Goal: Communication & Community: Ask a question

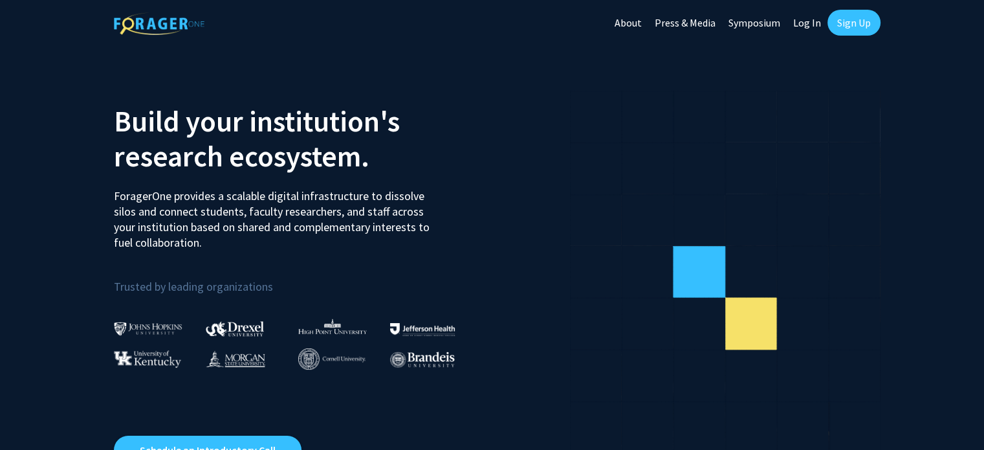
click at [813, 19] on link "Log In" at bounding box center [807, 22] width 41 height 45
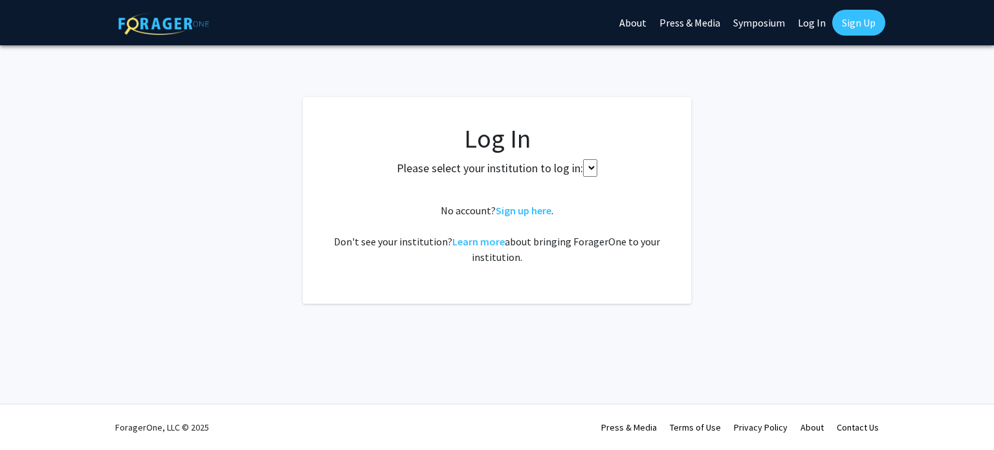
select select
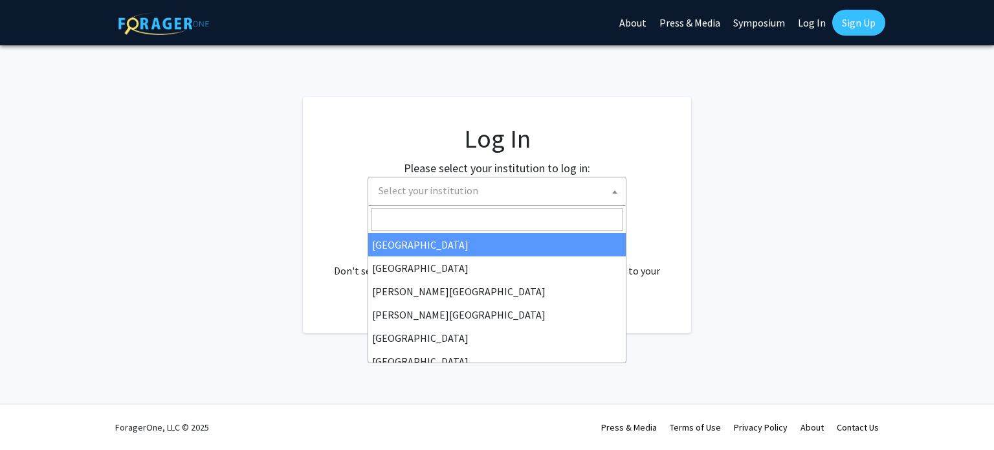
click at [573, 186] on span "Select your institution" at bounding box center [499, 190] width 252 height 27
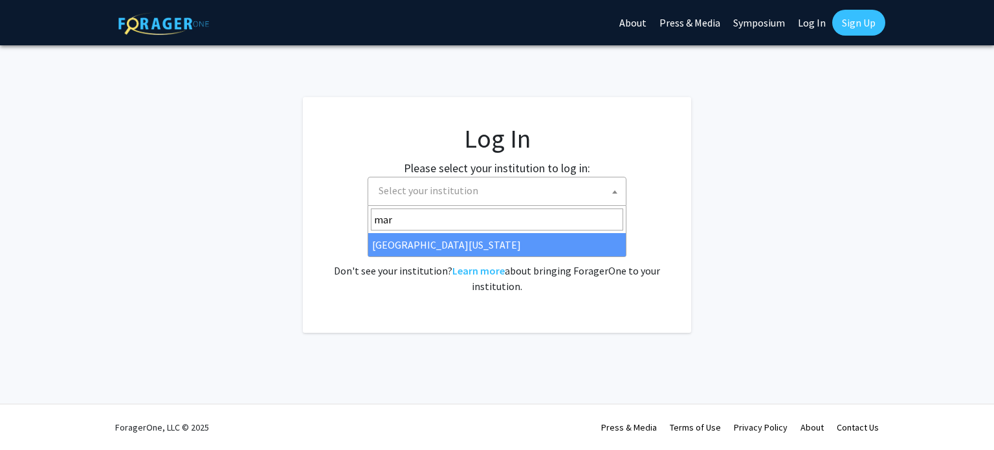
type input "mar"
select select "31"
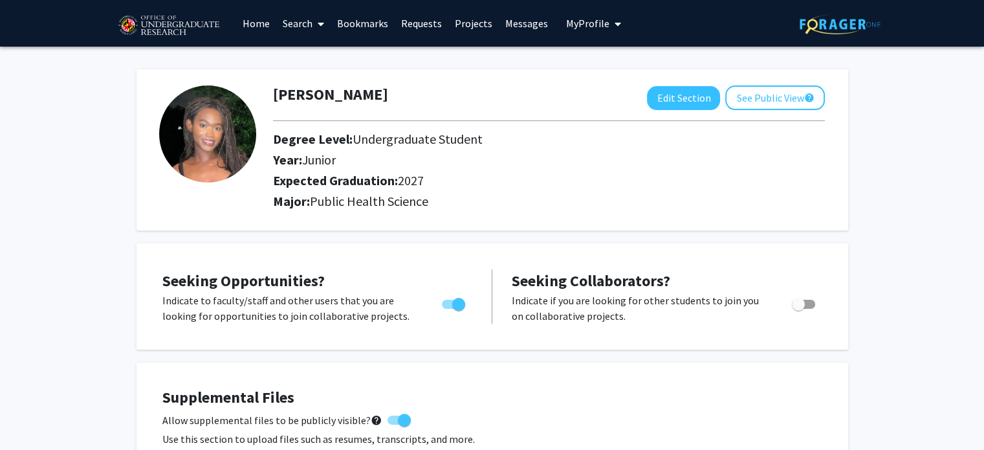
click at [600, 28] on span "My Profile" at bounding box center [587, 23] width 43 height 13
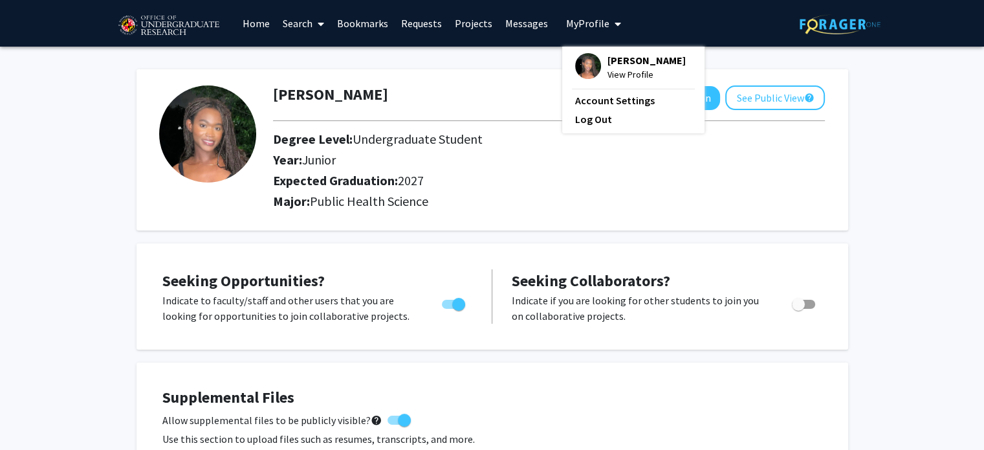
click at [608, 69] on span "View Profile" at bounding box center [647, 74] width 78 height 14
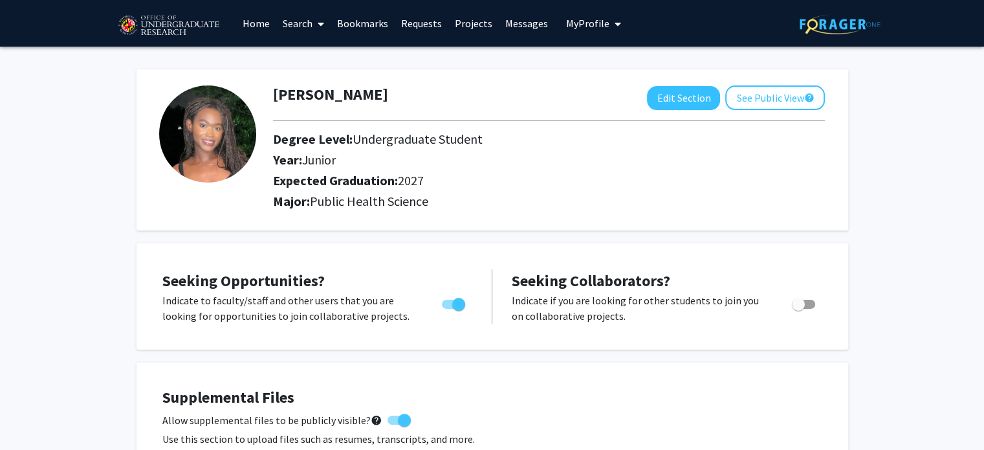
click at [598, 14] on button "My Profile" at bounding box center [593, 23] width 63 height 47
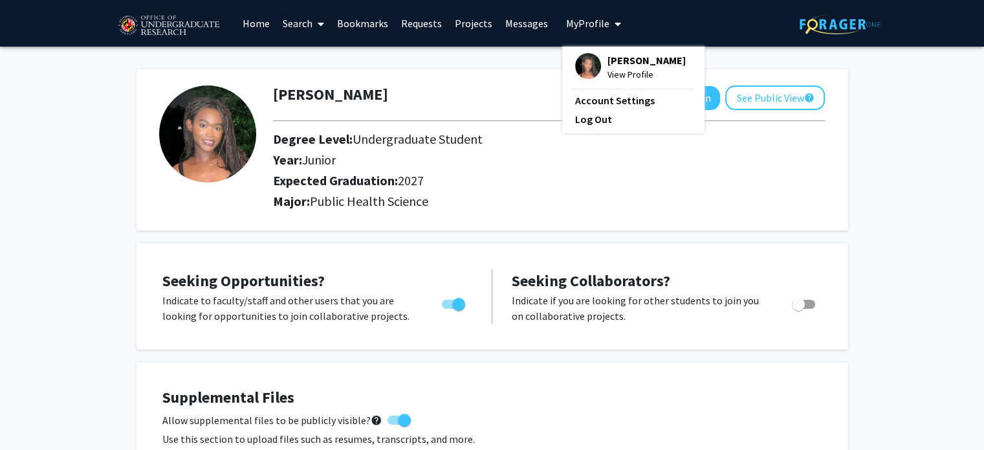
click at [603, 109] on div "Cerena Solefack View Profile Account Settings Log Out" at bounding box center [633, 90] width 142 height 87
click at [614, 102] on link "Account Settings" at bounding box center [633, 101] width 116 height 16
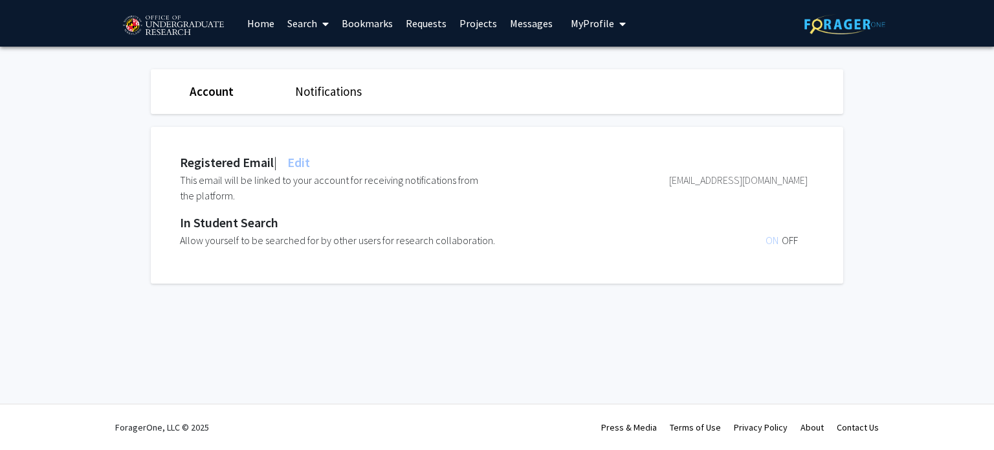
click at [593, 25] on span "My Profile" at bounding box center [592, 23] width 43 height 13
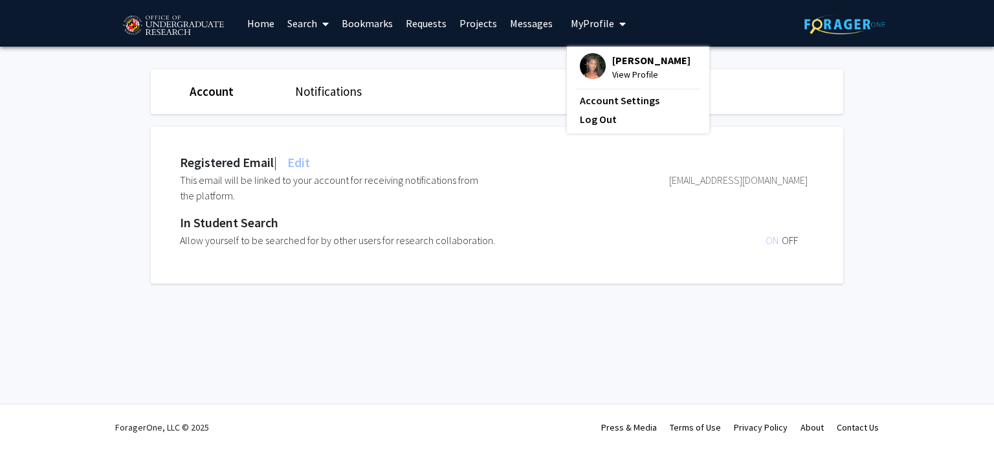
click at [631, 72] on span "View Profile" at bounding box center [651, 74] width 78 height 14
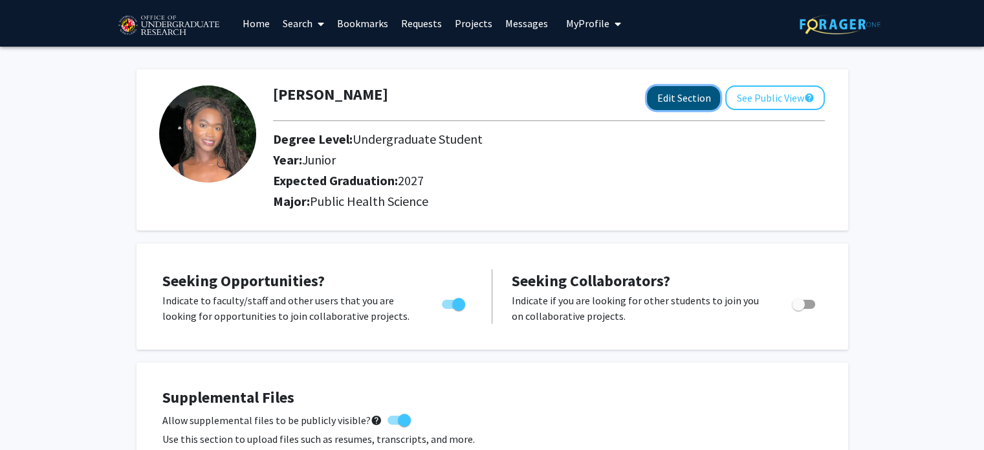
click at [661, 103] on button "Edit Section" at bounding box center [683, 98] width 73 height 24
select select "junior"
select select "2027"
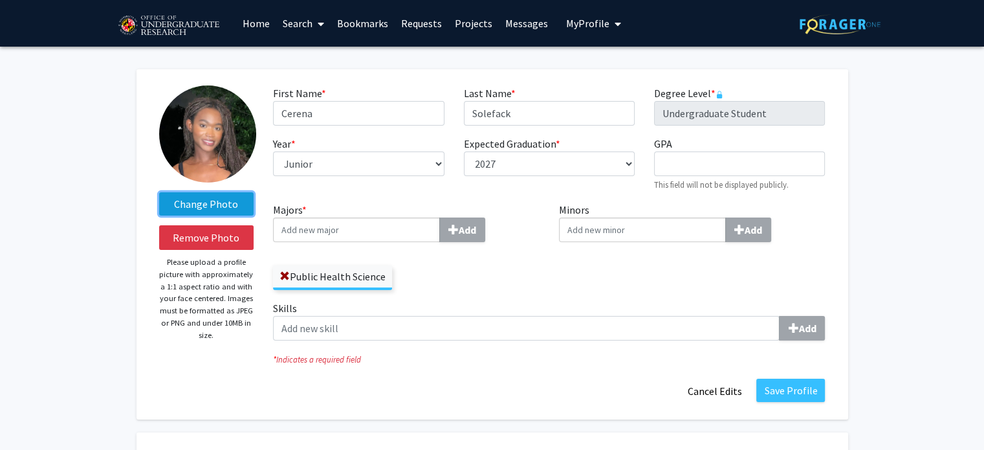
click at [232, 207] on label "Change Photo" at bounding box center [206, 203] width 95 height 23
click at [0, 0] on input "Change Photo" at bounding box center [0, 0] width 0 height 0
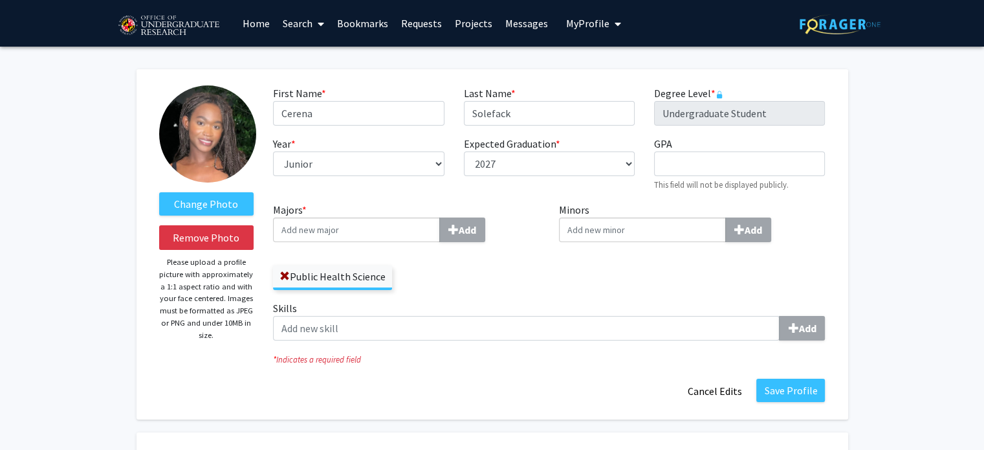
click at [305, 28] on link "Search" at bounding box center [303, 23] width 54 height 45
click at [261, 28] on link "Home" at bounding box center [256, 23] width 40 height 45
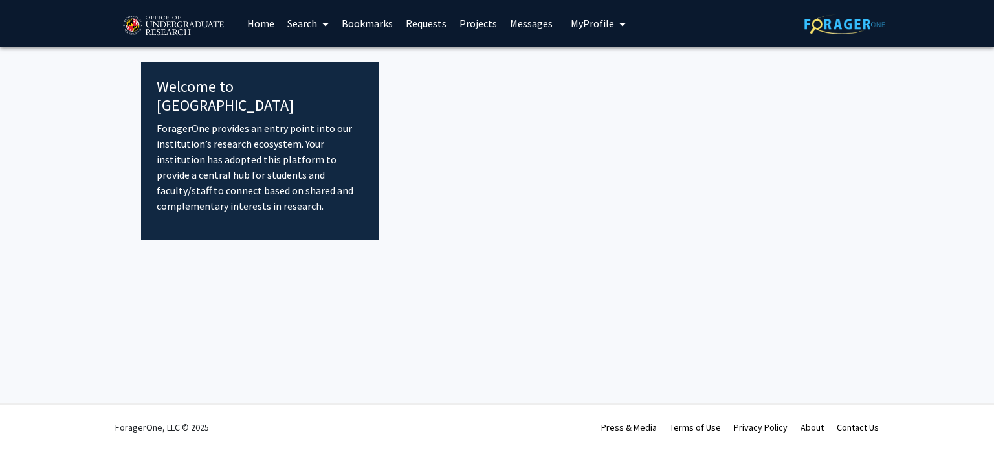
click at [261, 28] on link "Home" at bounding box center [261, 23] width 40 height 45
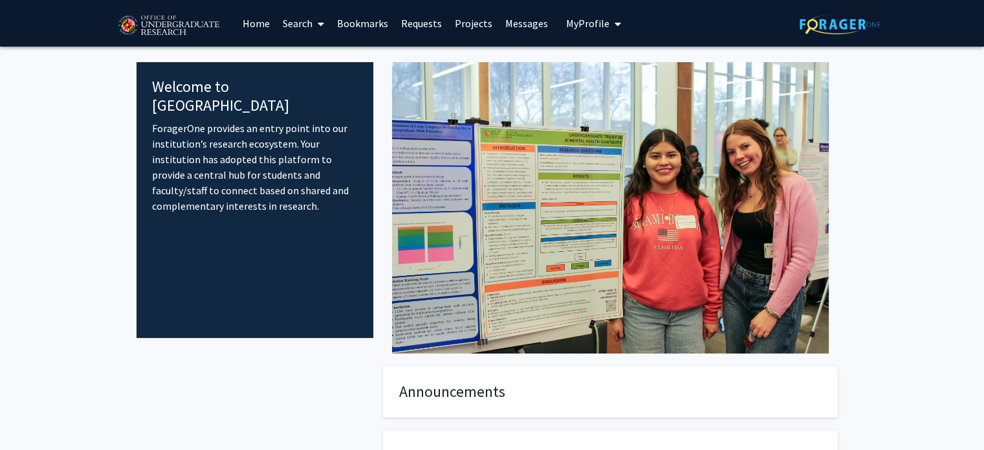
click at [296, 20] on link "Search" at bounding box center [303, 23] width 54 height 45
click at [469, 25] on link "Projects" at bounding box center [473, 23] width 50 height 45
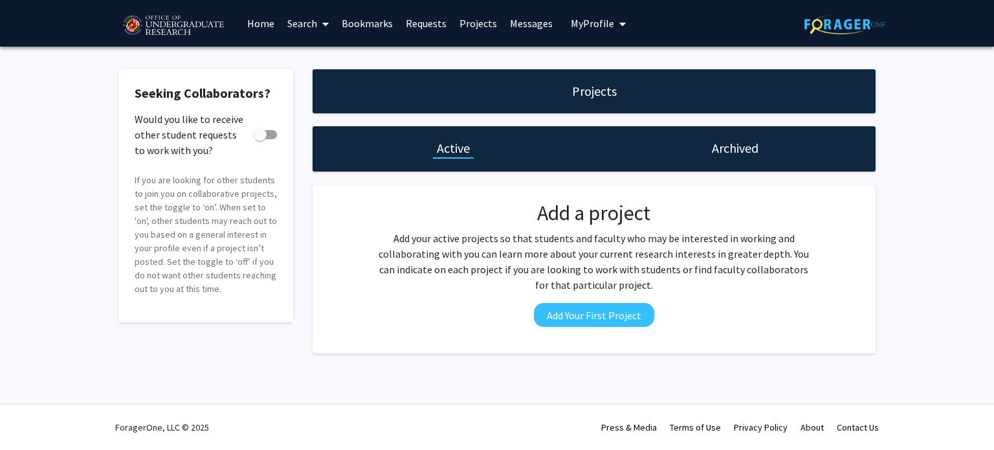
click at [677, 163] on div "Archived" at bounding box center [734, 148] width 281 height 45
click at [254, 19] on link "Home" at bounding box center [261, 23] width 40 height 45
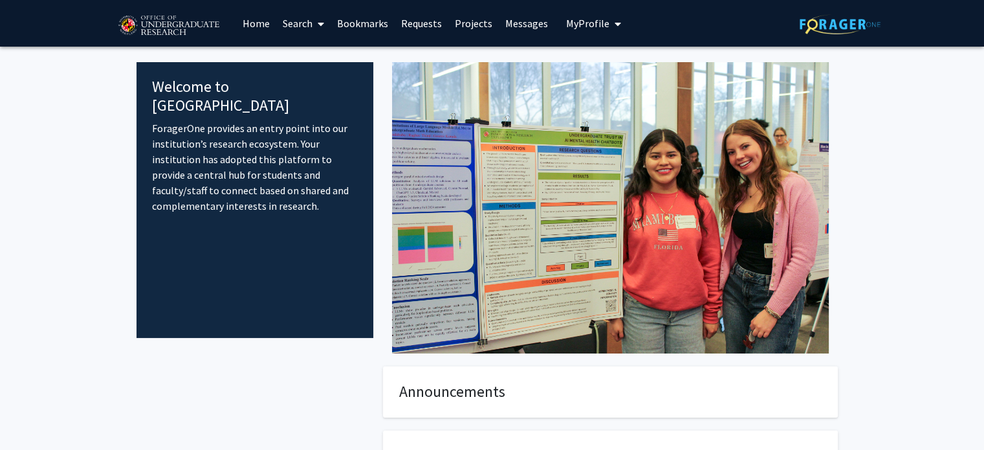
click at [419, 30] on link "Requests" at bounding box center [422, 23] width 54 height 45
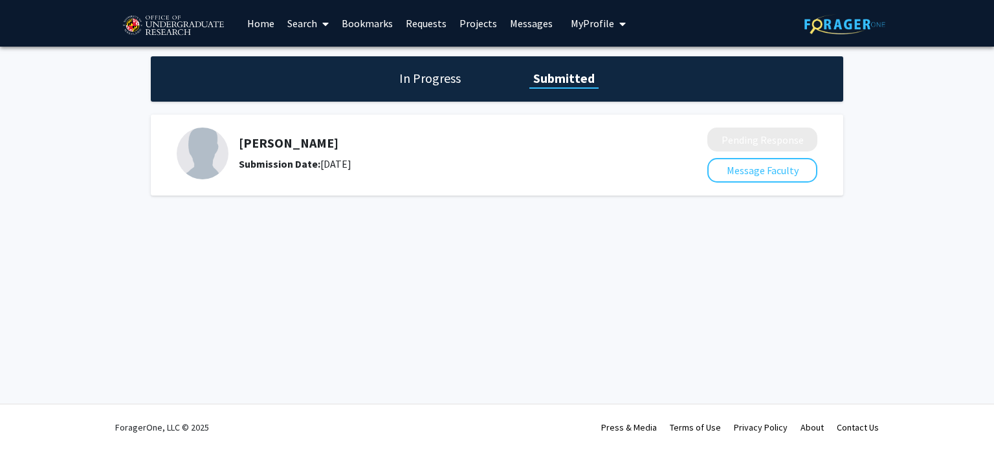
click at [419, 83] on h1 "In Progress" at bounding box center [429, 78] width 69 height 18
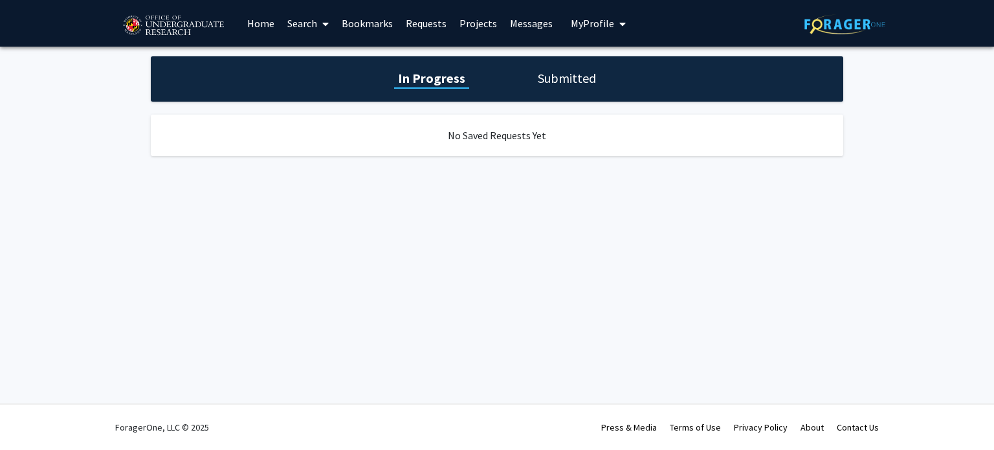
click at [298, 23] on link "Search" at bounding box center [308, 23] width 54 height 45
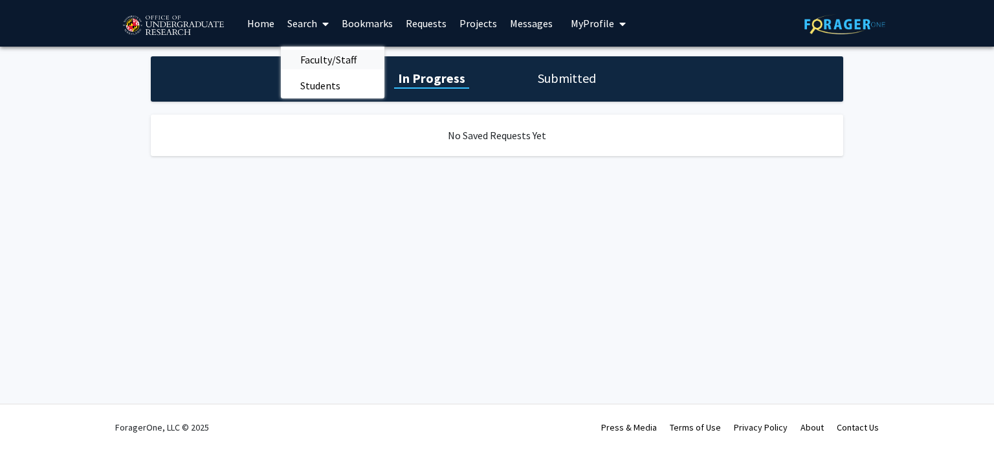
click at [327, 59] on span "Faculty/Staff" at bounding box center [328, 60] width 95 height 26
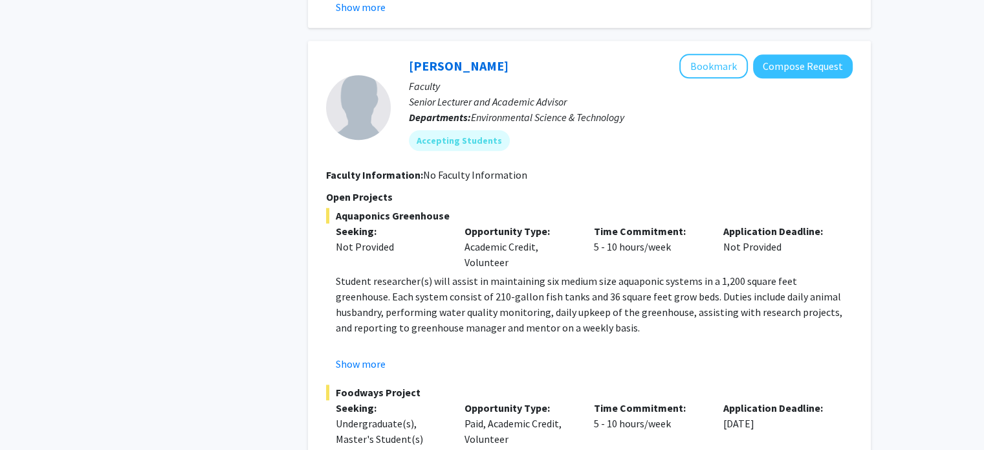
scroll to position [1287, 0]
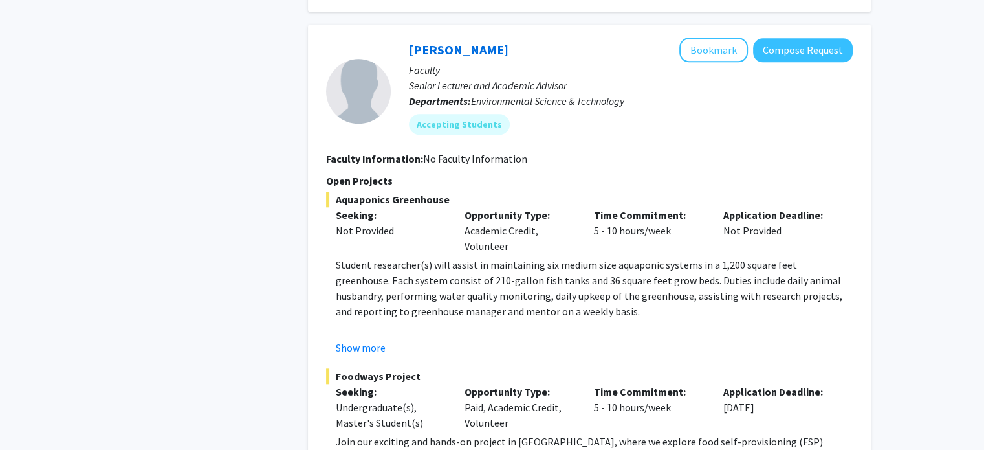
drag, startPoint x: 965, startPoint y: 118, endPoint x: 958, endPoint y: 148, distance: 30.8
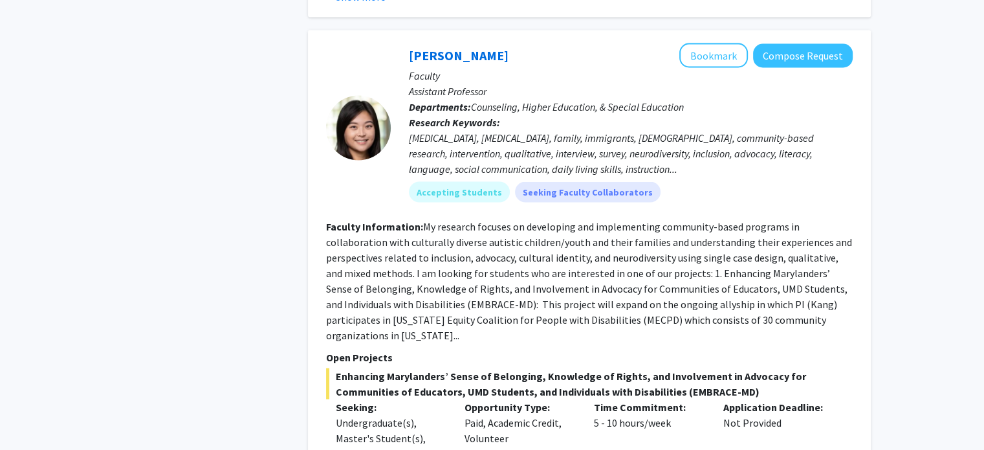
scroll to position [2488, 0]
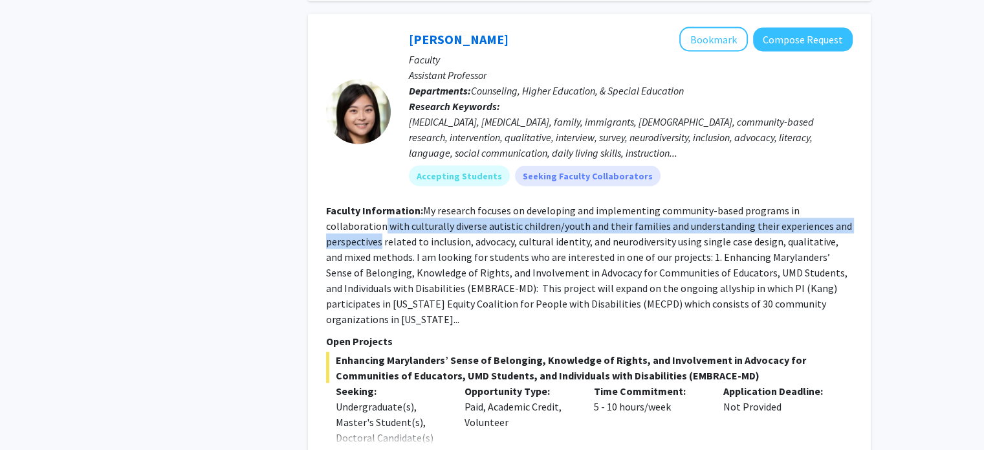
drag, startPoint x: 976, startPoint y: 188, endPoint x: 968, endPoint y: 211, distance: 24.8
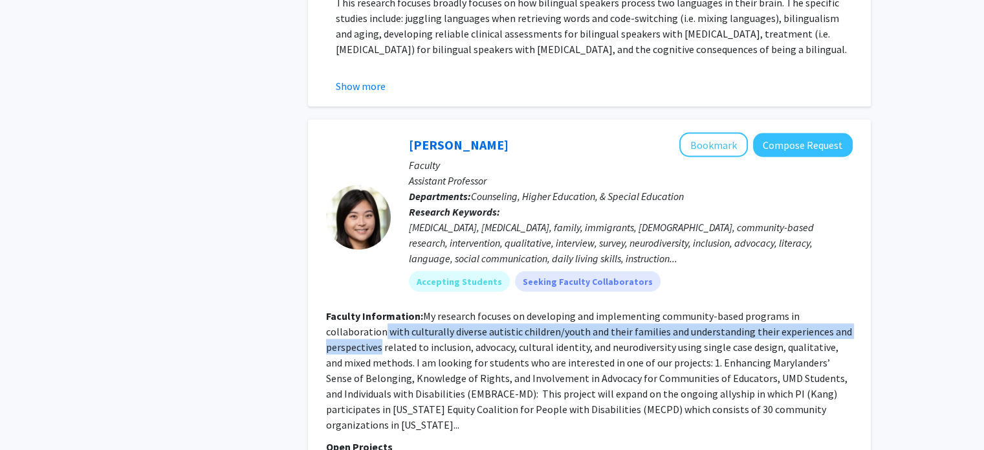
scroll to position [2391, 0]
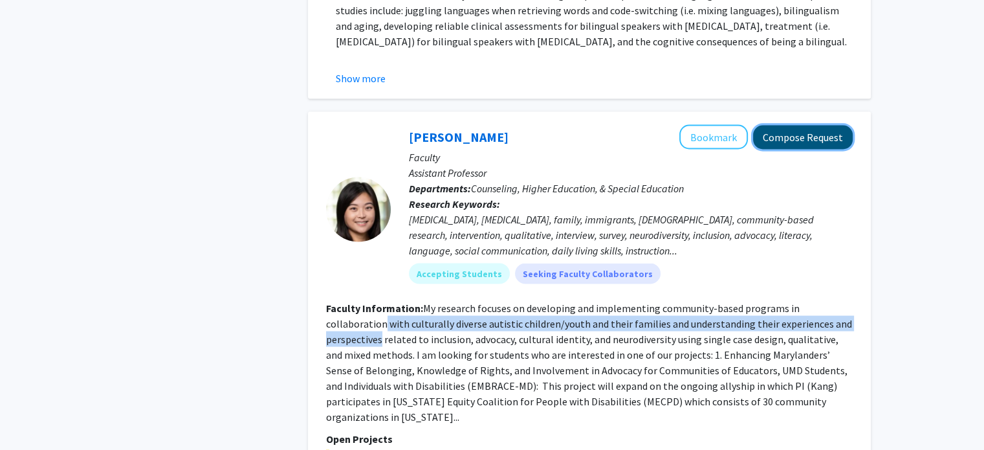
click at [813, 129] on button "Compose Request" at bounding box center [803, 137] width 100 height 24
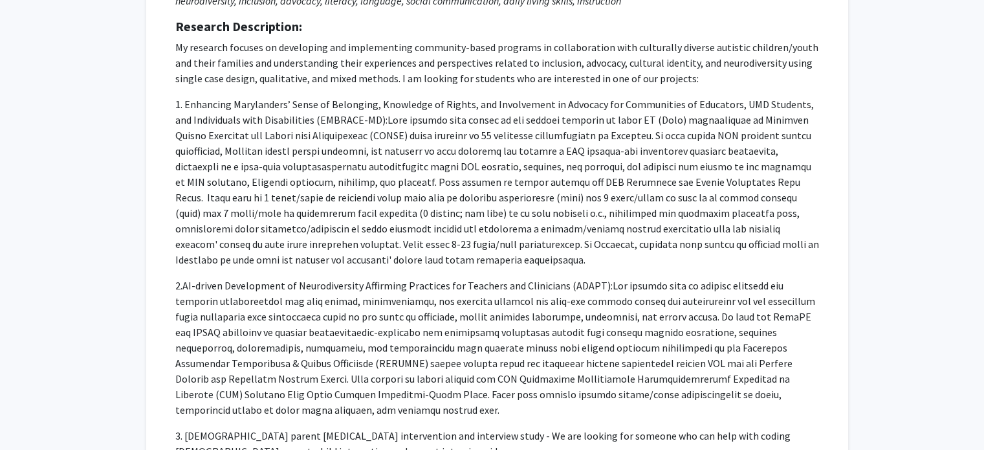
scroll to position [230, 0]
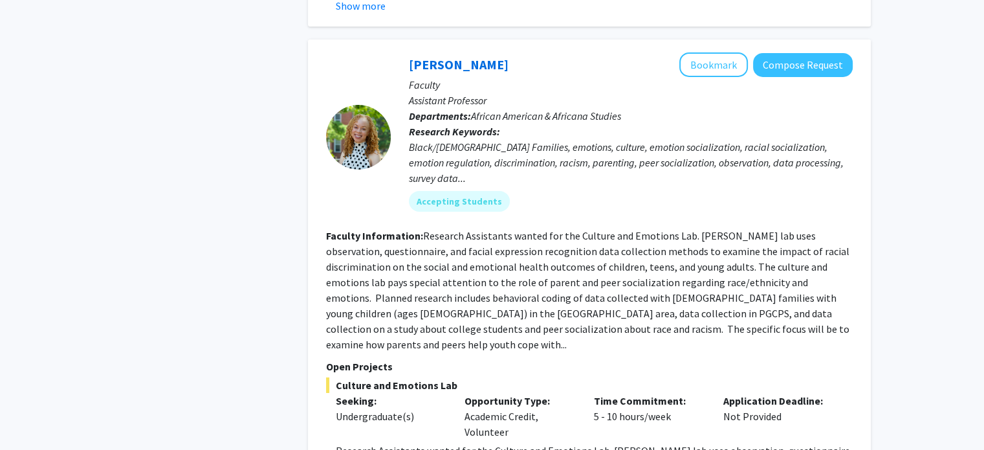
scroll to position [4389, 0]
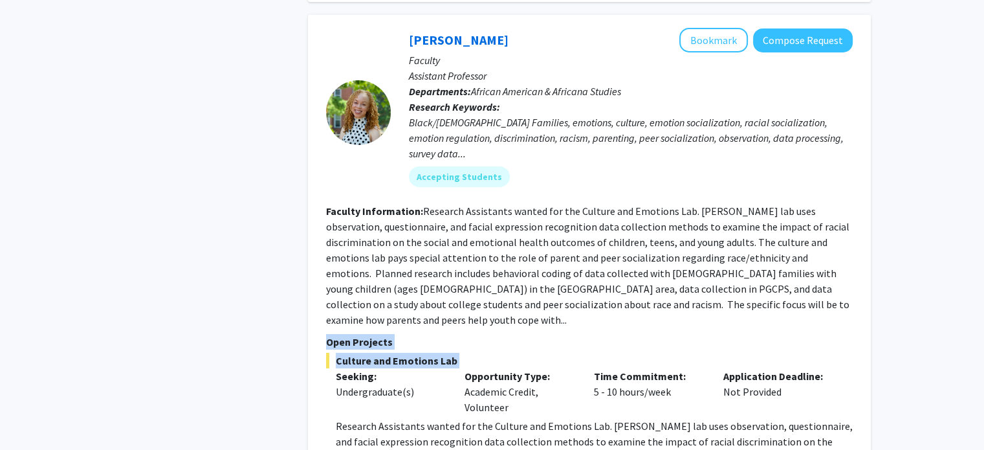
drag, startPoint x: 963, startPoint y: 312, endPoint x: 978, endPoint y: 290, distance: 26.9
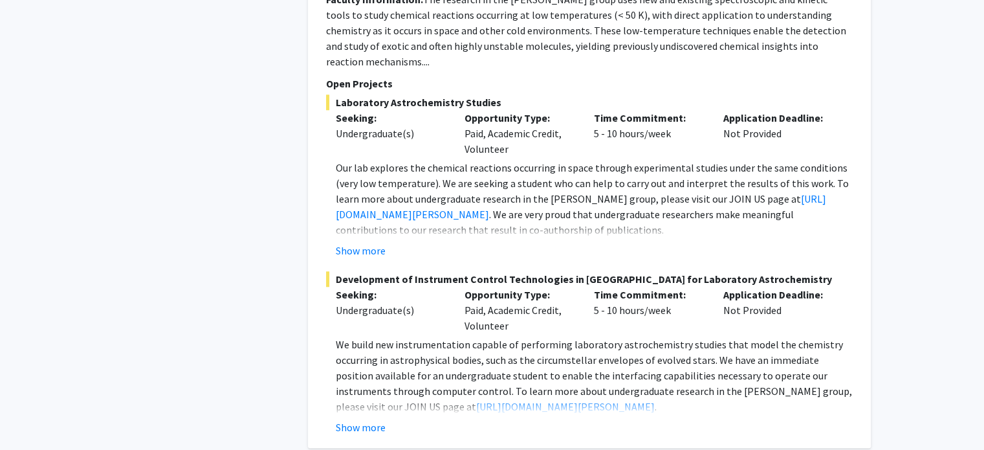
scroll to position [6128, 0]
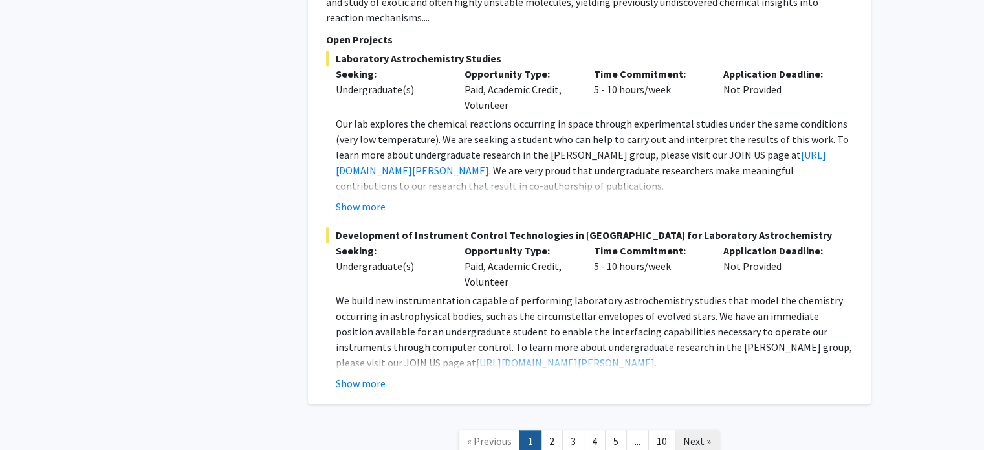
click at [699, 434] on span "Next »" at bounding box center [697, 440] width 28 height 13
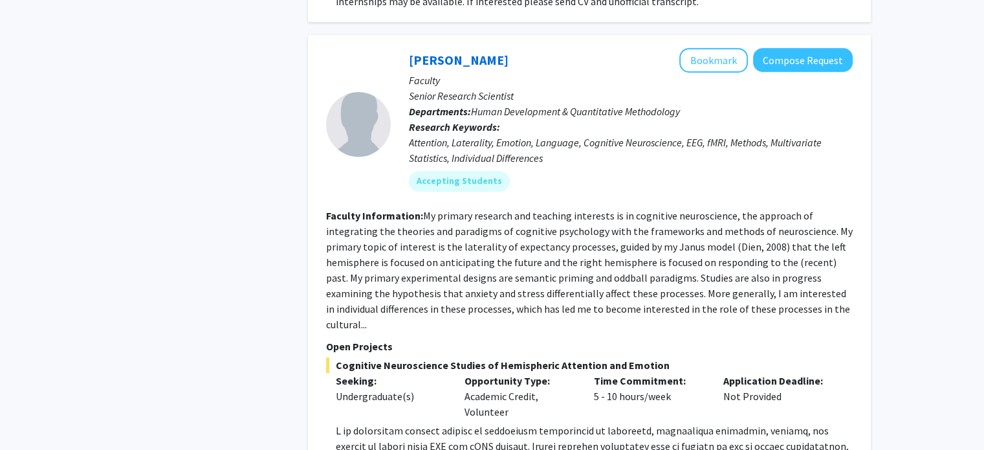
scroll to position [1023, 0]
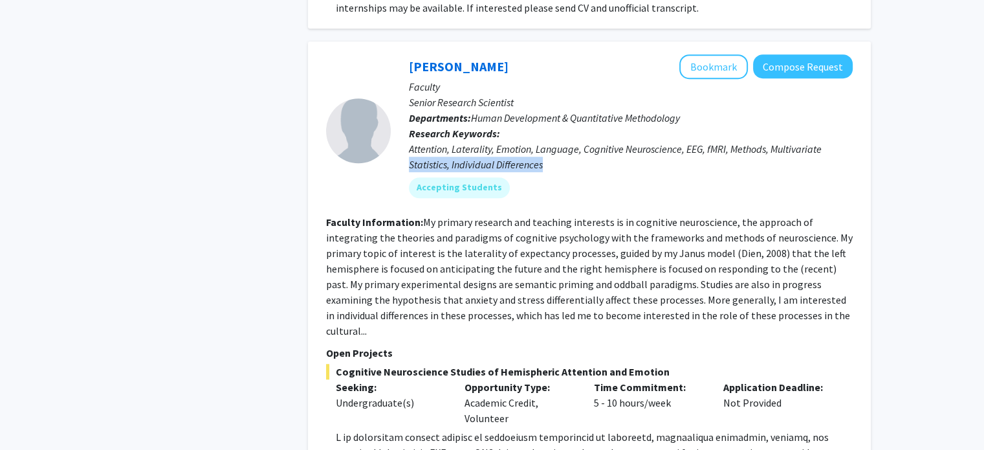
drag, startPoint x: 973, startPoint y: 139, endPoint x: 972, endPoint y: 160, distance: 20.7
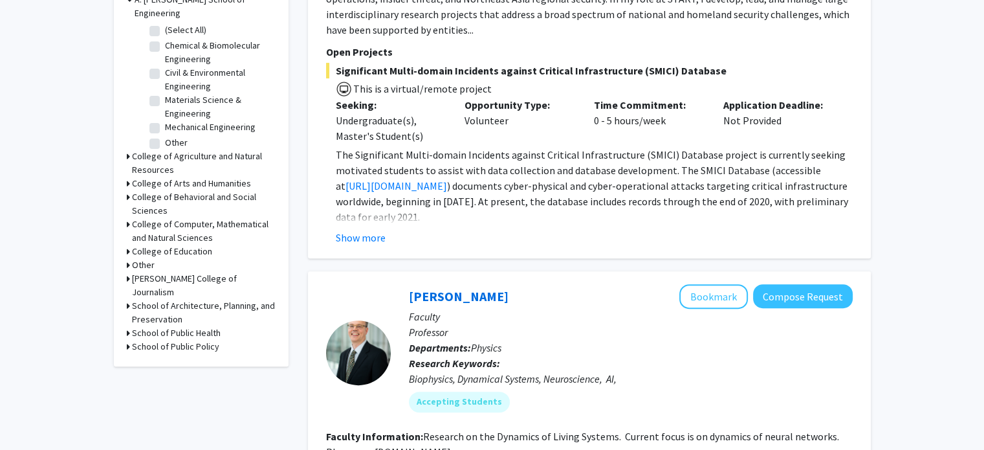
scroll to position [378, 0]
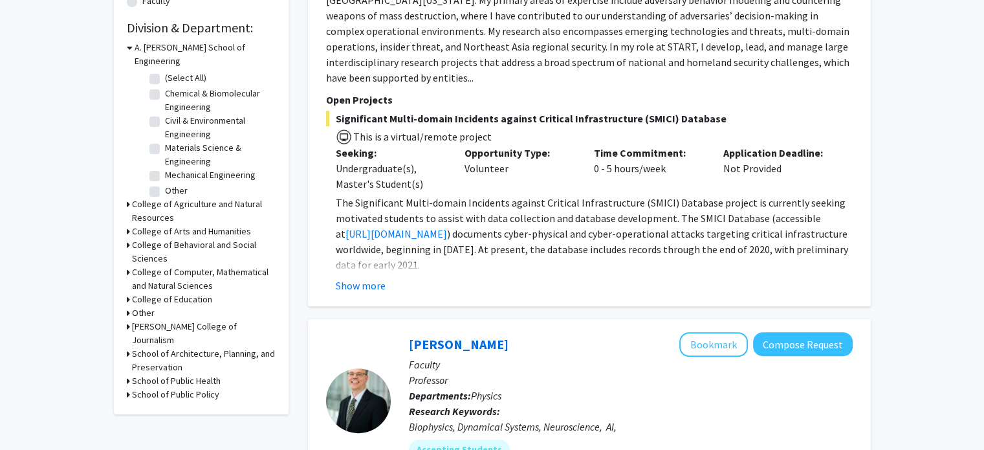
click at [239, 225] on h3 "College of Arts and Humanities" at bounding box center [191, 232] width 119 height 14
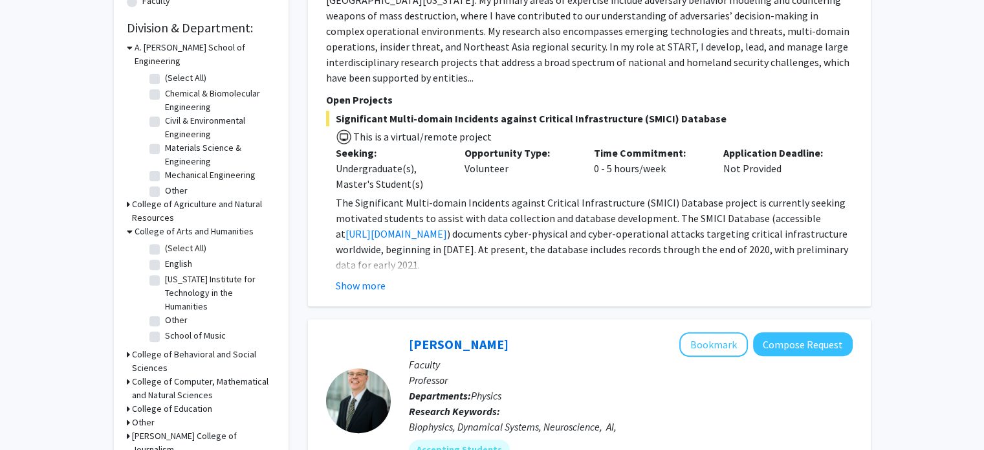
click at [177, 347] on h3 "College of Behavioral and Social Sciences" at bounding box center [204, 360] width 144 height 27
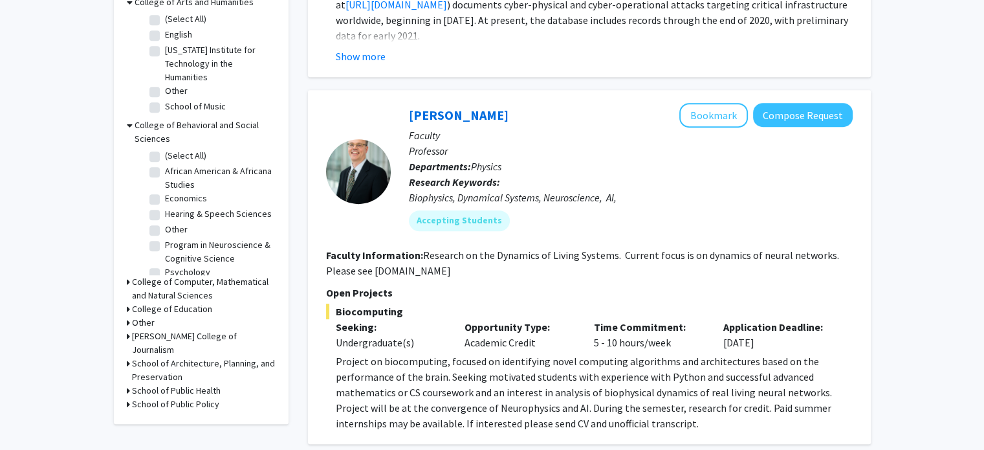
scroll to position [611, 0]
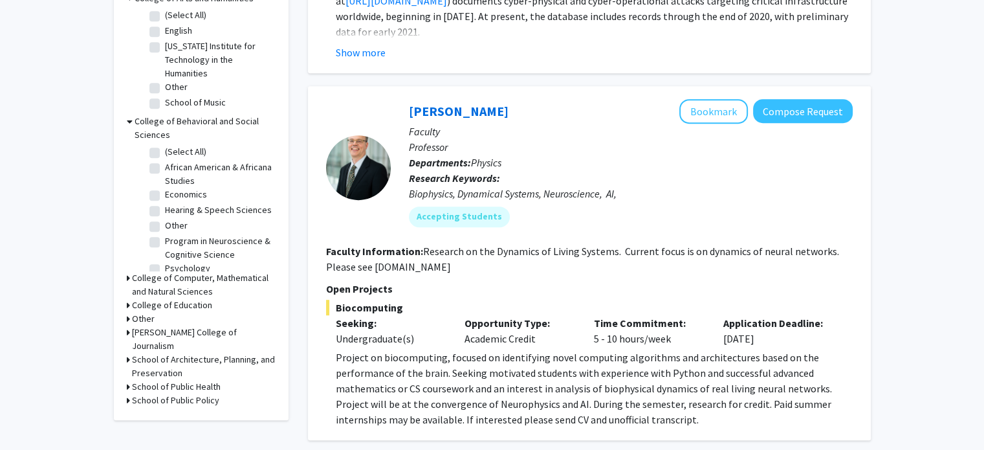
click at [165, 238] on label "Program in Neuroscience & Cognitive Science" at bounding box center [218, 247] width 107 height 27
click at [165, 238] on input "Program in Neuroscience & Cognitive Science" at bounding box center [169, 238] width 8 height 8
checkbox input "true"
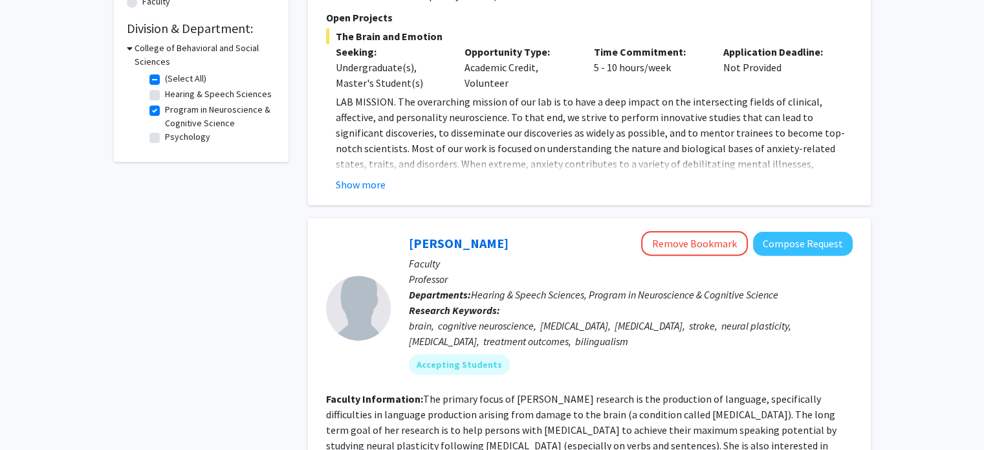
scroll to position [388, 0]
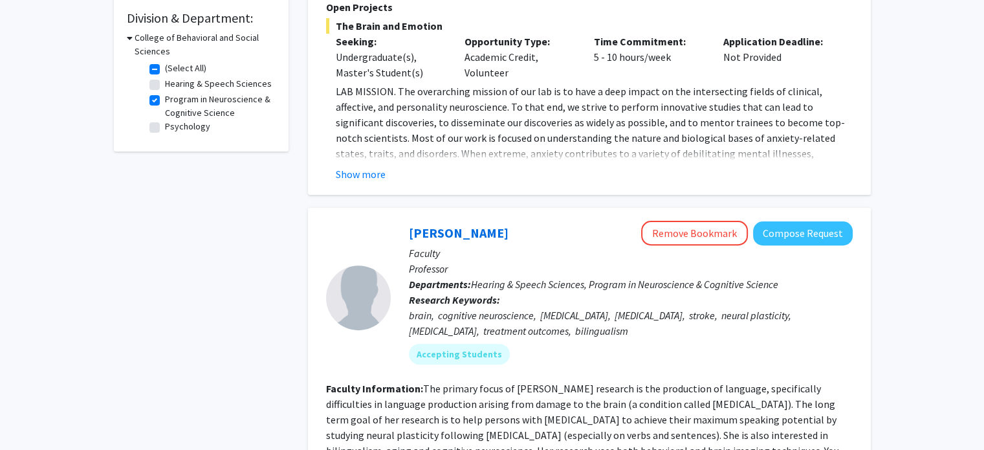
click at [165, 85] on label "Hearing & Speech Sciences" at bounding box center [218, 84] width 107 height 14
click at [165, 85] on input "Hearing & Speech Sciences" at bounding box center [169, 81] width 8 height 8
checkbox input "true"
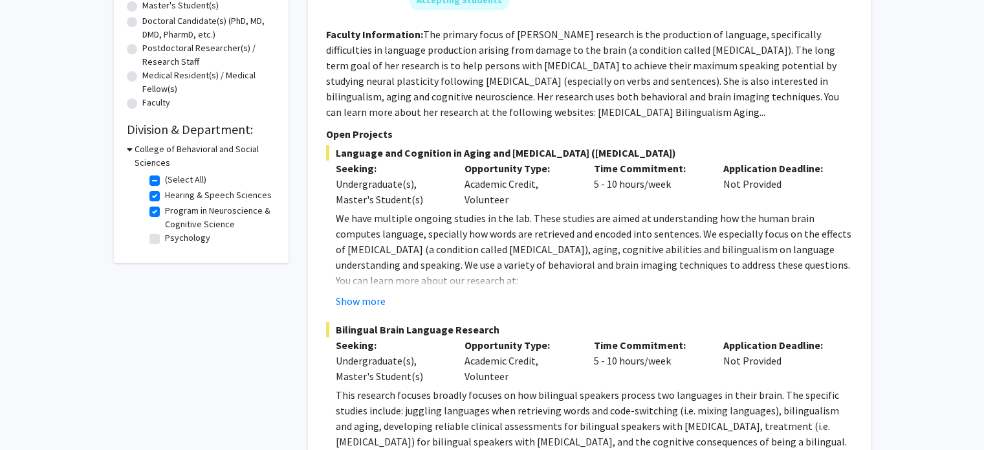
scroll to position [336, 0]
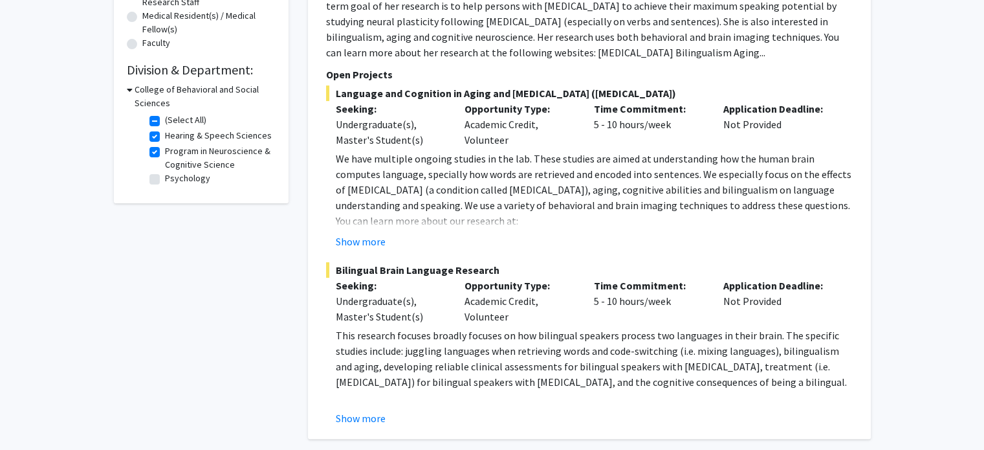
click at [165, 181] on label "Psychology" at bounding box center [187, 178] width 45 height 14
click at [165, 180] on input "Psychology" at bounding box center [169, 175] width 8 height 8
checkbox input "true"
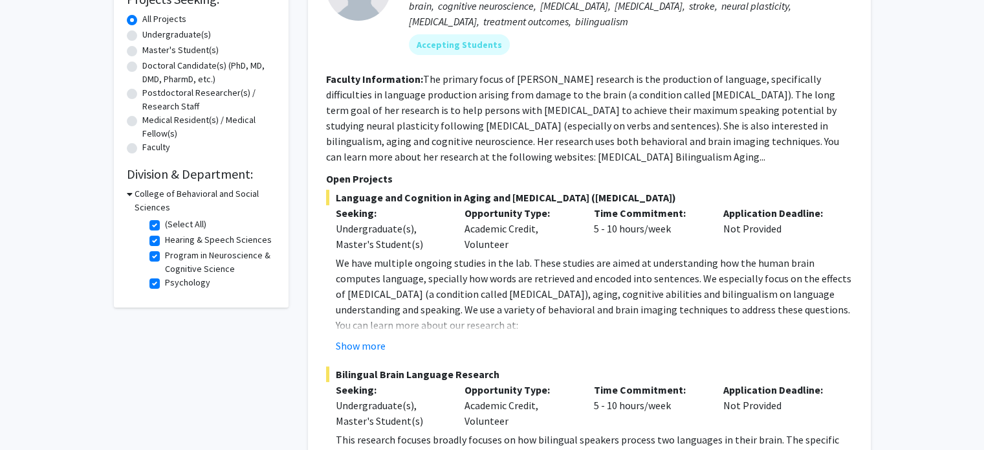
scroll to position [233, 0]
click at [130, 190] on icon at bounding box center [130, 193] width 6 height 14
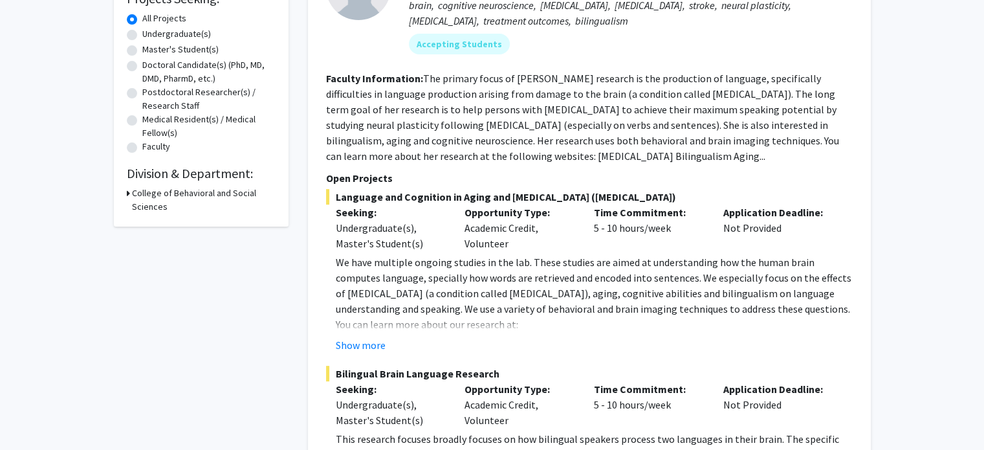
click at [129, 194] on div "College of Behavioral and Social Sciences" at bounding box center [201, 199] width 149 height 27
click at [127, 193] on icon at bounding box center [128, 193] width 3 height 14
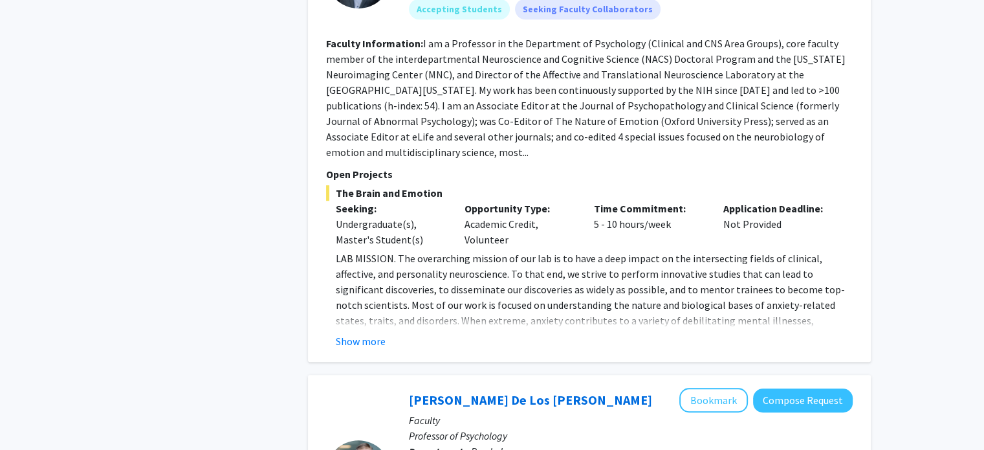
scroll to position [880, 0]
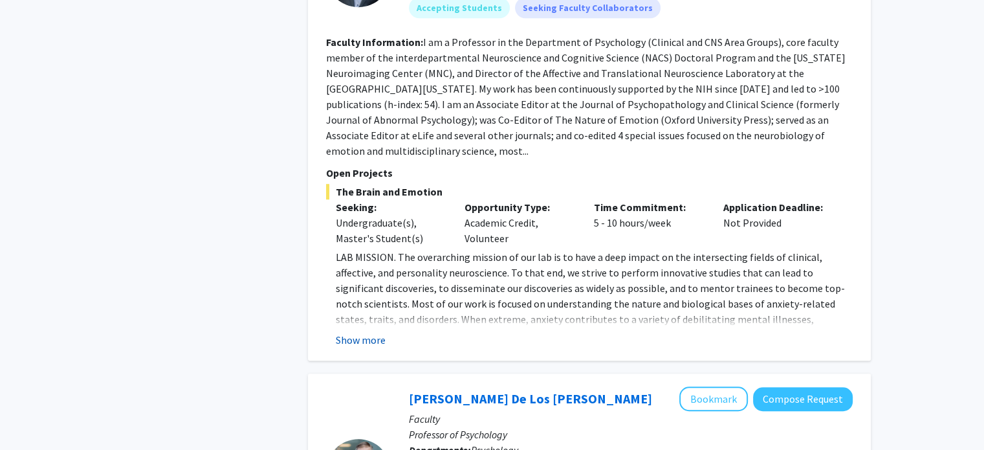
click at [363, 332] on button "Show more" at bounding box center [361, 340] width 50 height 16
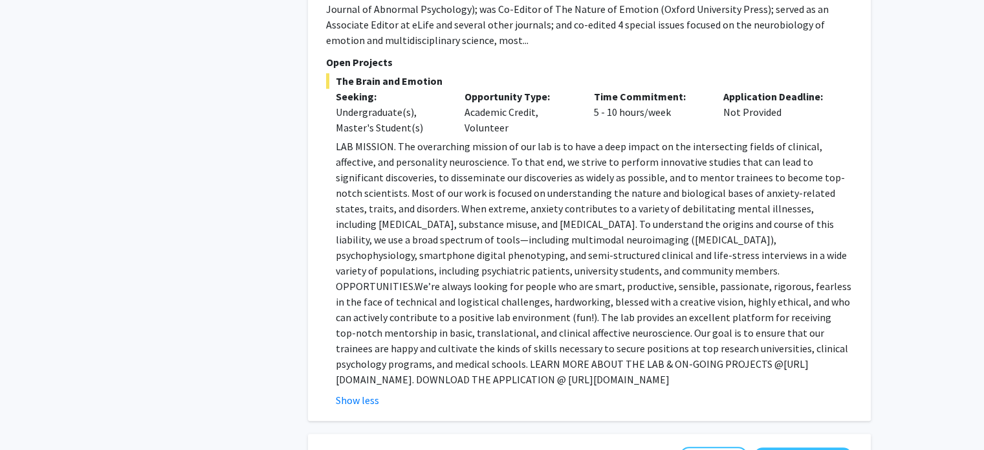
scroll to position [994, 0]
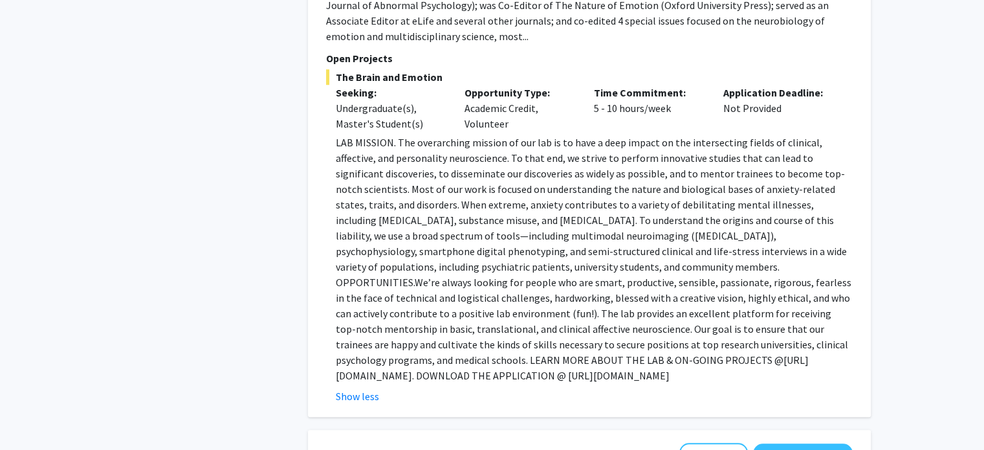
click at [524, 356] on p "LAB MISSION. The overarching mission of our lab is to have a deep impact on the…" at bounding box center [594, 259] width 517 height 248
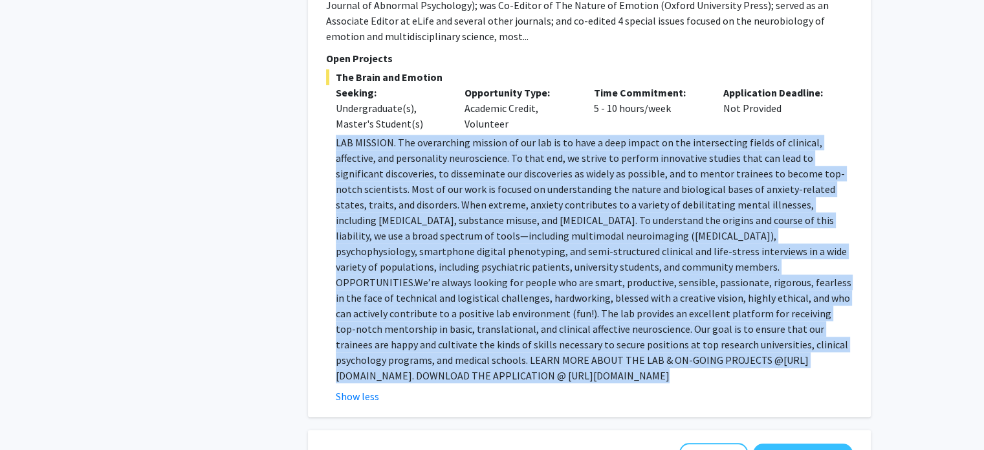
click at [524, 356] on p "LAB MISSION. The overarching mission of our lab is to have a deep impact on the…" at bounding box center [594, 259] width 517 height 248
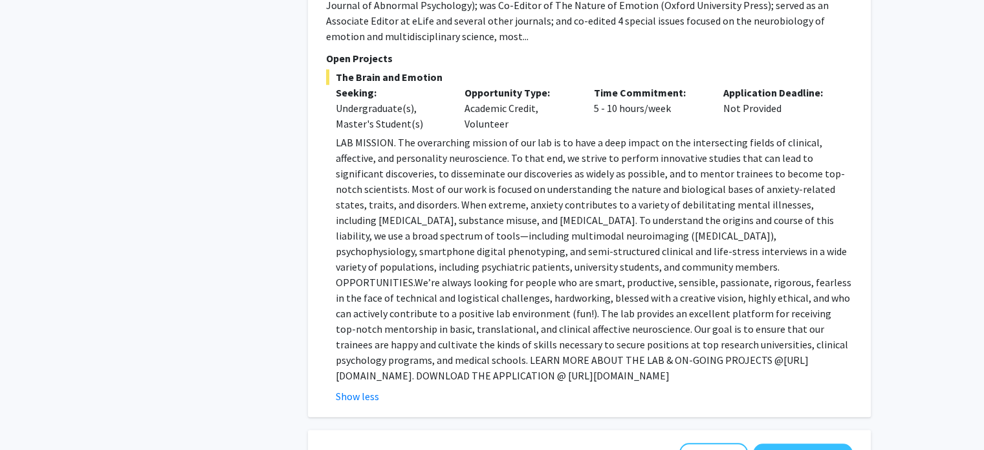
drag, startPoint x: 598, startPoint y: 360, endPoint x: 533, endPoint y: 406, distance: 79.3
drag, startPoint x: 637, startPoint y: 358, endPoint x: 334, endPoint y: 360, distance: 302.2
click at [334, 360] on fg-read-more "LAB MISSION. The overarching mission of our lab is to have a deep impact on the…" at bounding box center [589, 269] width 527 height 269
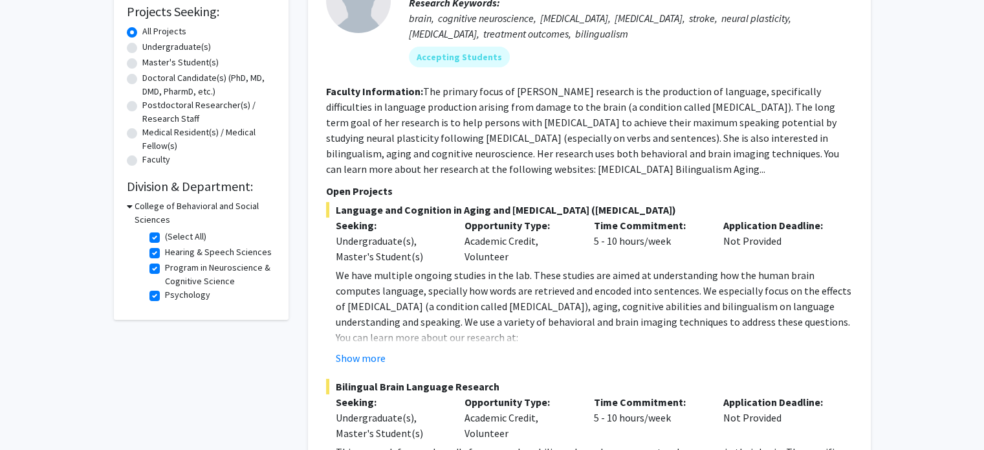
scroll to position [296, 0]
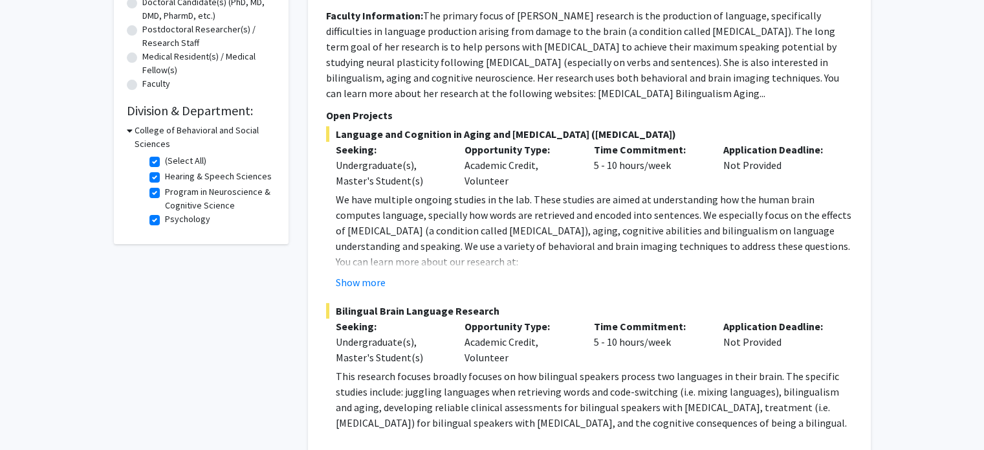
click at [163, 162] on fg-checkbox "(Select All) (Select All)" at bounding box center [210, 162] width 123 height 16
click at [165, 162] on label "(Select All)" at bounding box center [185, 161] width 41 height 14
click at [165, 162] on input "(Select All)" at bounding box center [169, 158] width 8 height 8
checkbox input "false"
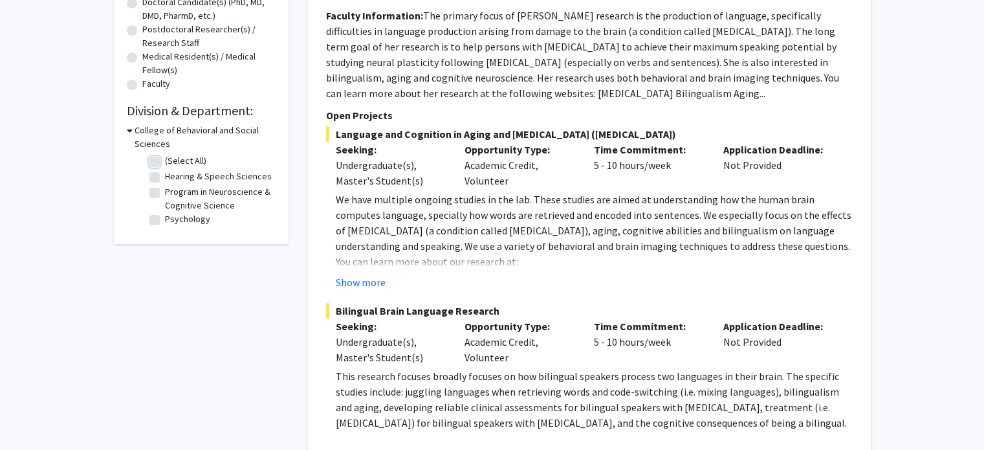
checkbox input "false"
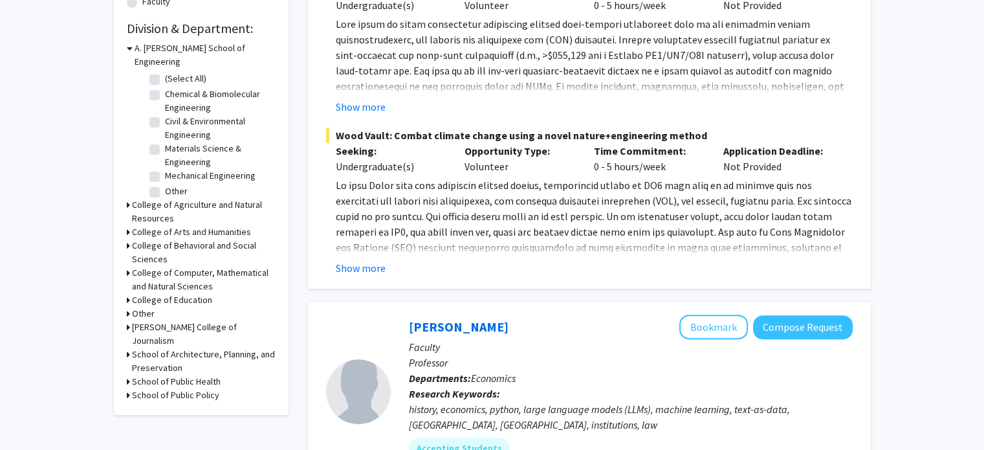
scroll to position [369, 0]
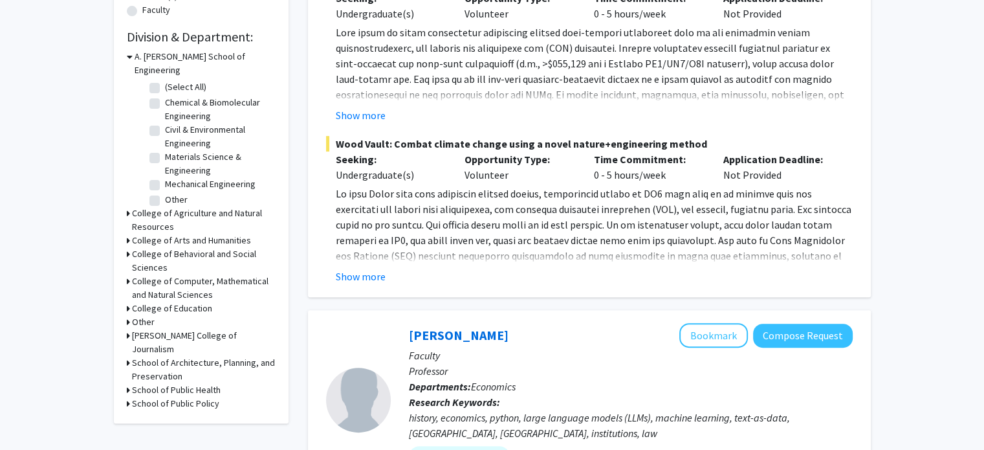
click at [135, 383] on h3 "School of Public Health" at bounding box center [176, 390] width 89 height 14
click at [165, 400] on label "(Select All)" at bounding box center [185, 407] width 41 height 14
click at [165, 400] on input "(Select All)" at bounding box center [169, 404] width 8 height 8
checkbox input "true"
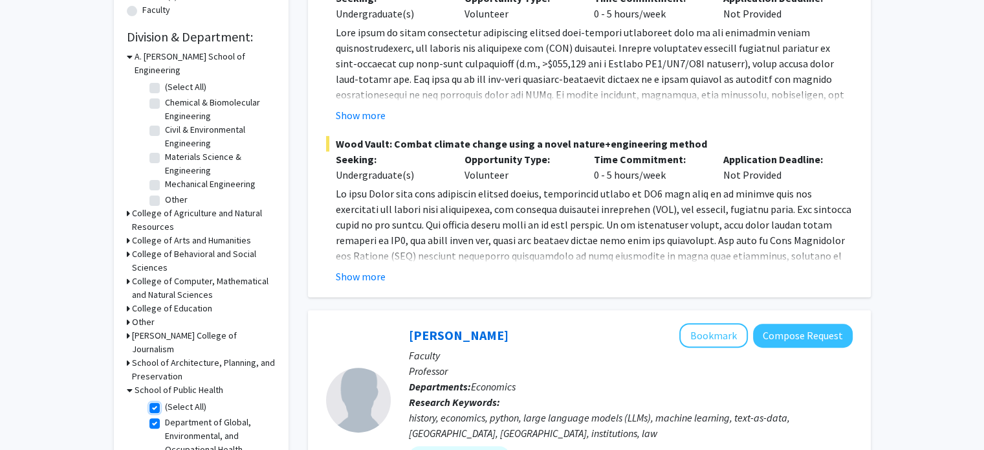
checkbox input "true"
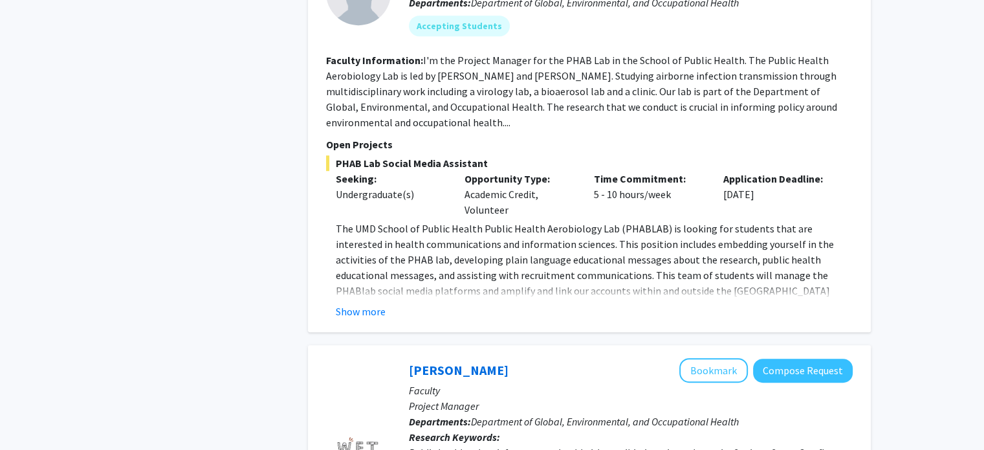
scroll to position [717, 0]
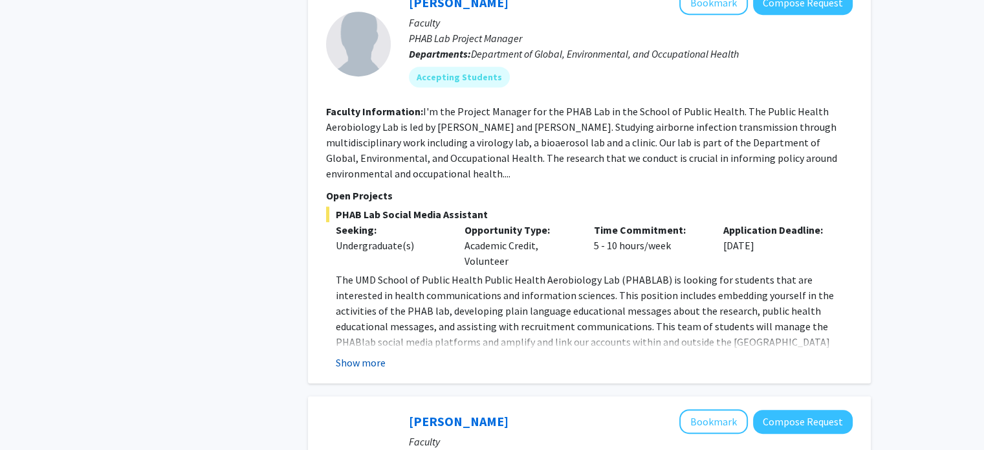
click at [367, 355] on button "Show more" at bounding box center [361, 363] width 50 height 16
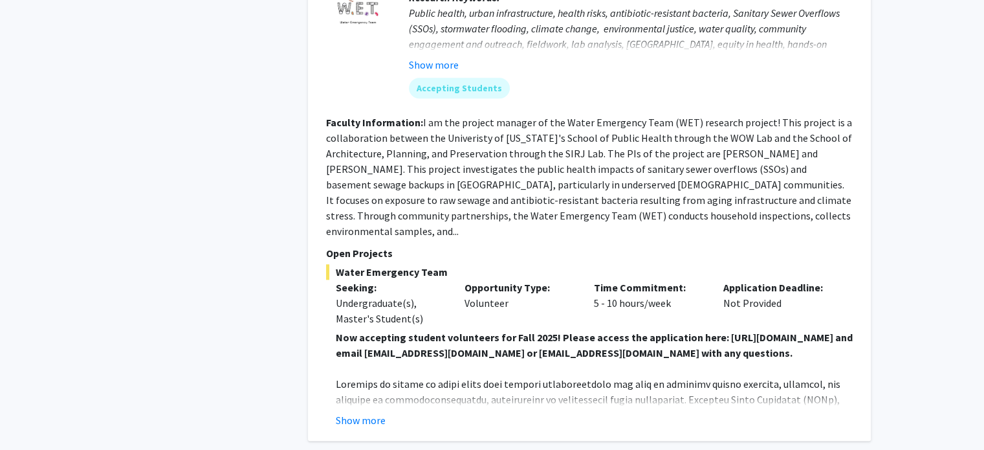
scroll to position [1341, 0]
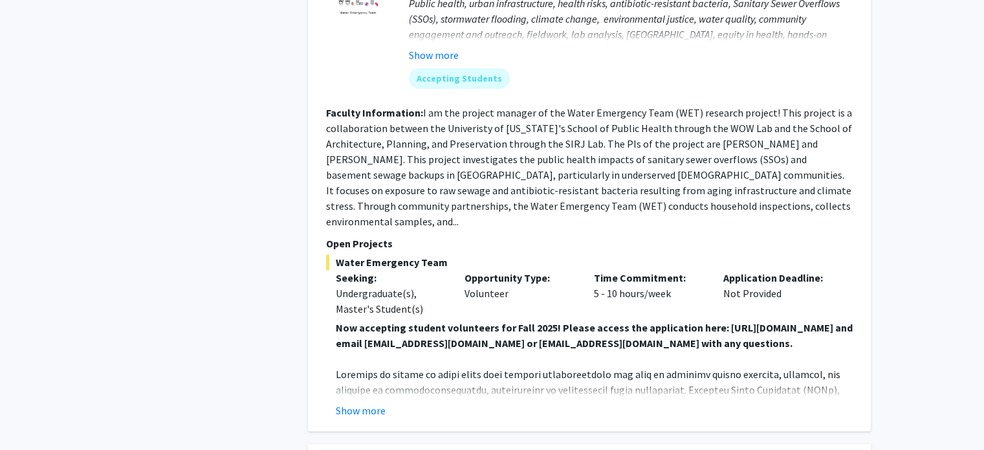
click at [597, 321] on strong "Now accepting student volunteers for Fall 2025! Please access the application h…" at bounding box center [594, 335] width 517 height 28
click at [358, 402] on button "Show more" at bounding box center [361, 410] width 50 height 16
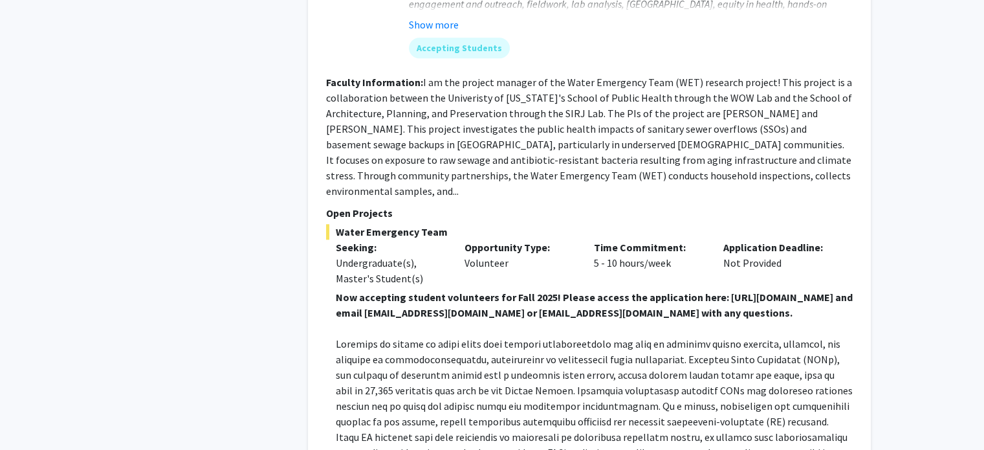
scroll to position [1387, 0]
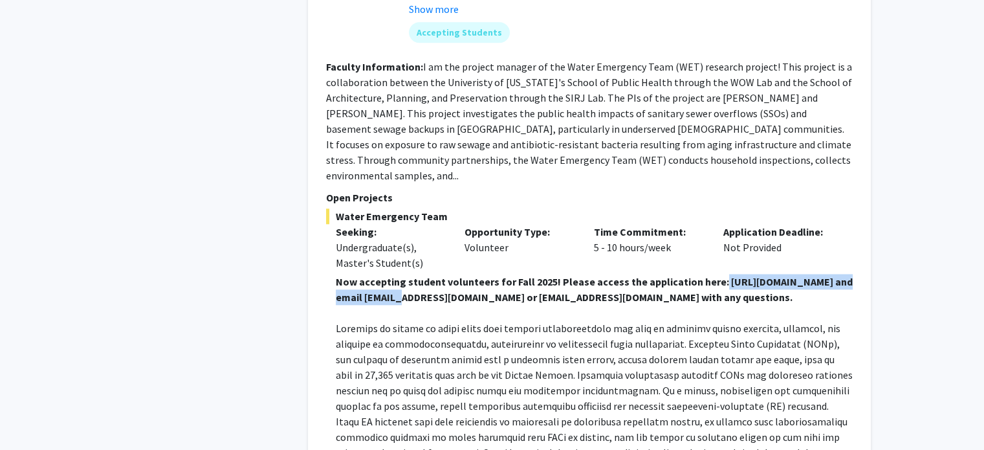
drag, startPoint x: 359, startPoint y: 263, endPoint x: 539, endPoint y: 267, distance: 179.9
click at [539, 275] on strong "Now accepting student volunteers for Fall 2025! Please access the application h…" at bounding box center [594, 289] width 517 height 28
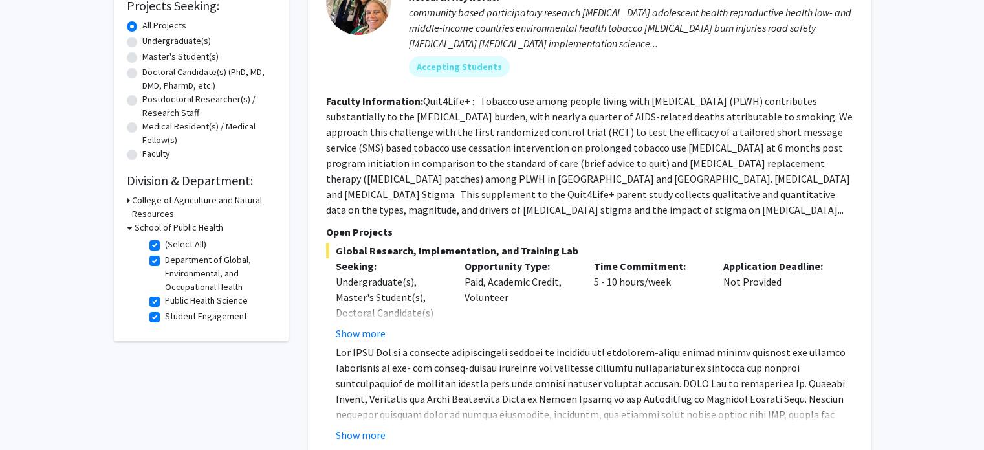
scroll to position [231, 0]
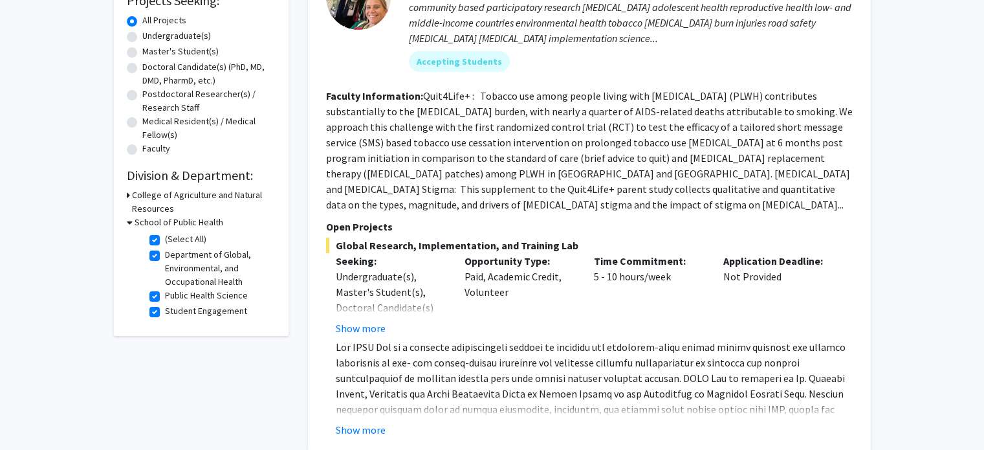
click at [362, 422] on button "Show more" at bounding box center [361, 430] width 50 height 16
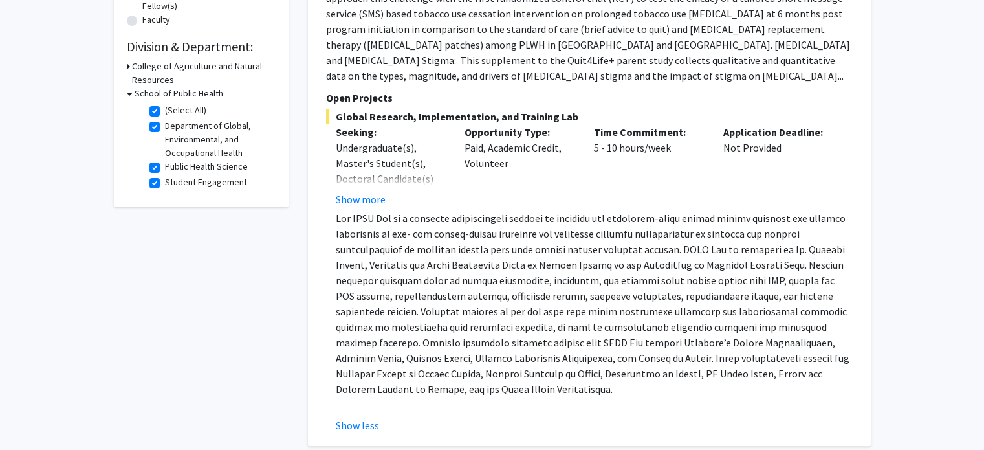
scroll to position [0, 0]
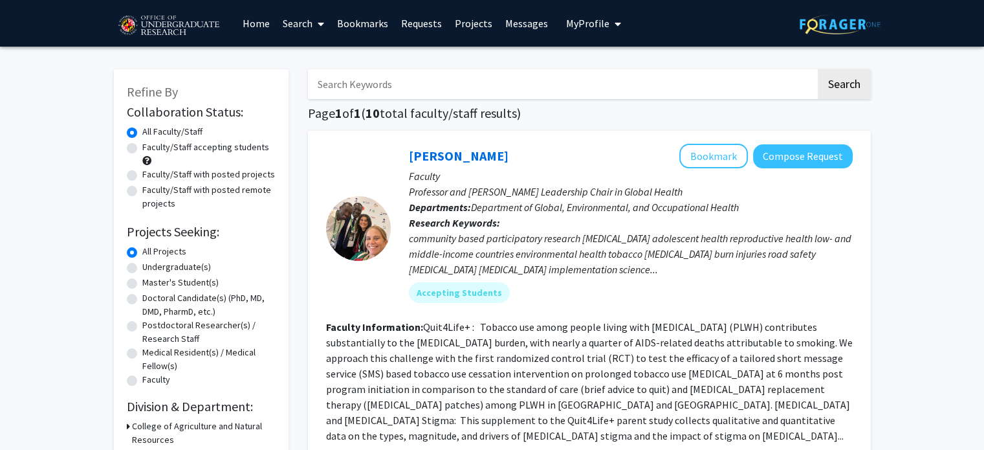
click at [815, 153] on button "Compose Request" at bounding box center [803, 156] width 100 height 24
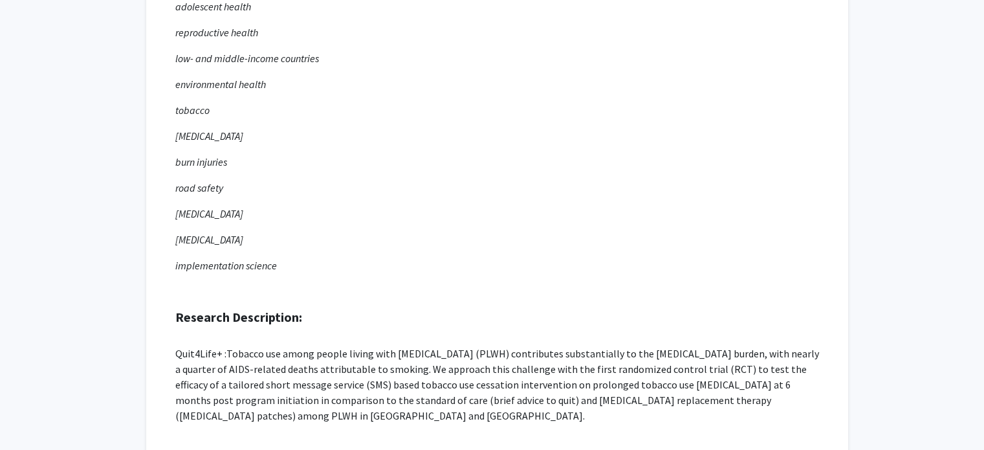
scroll to position [259, 0]
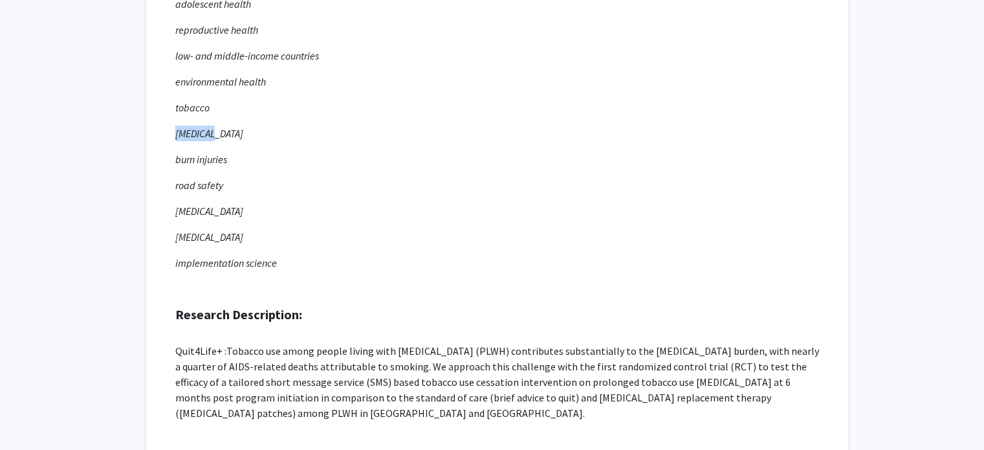
drag, startPoint x: 972, startPoint y: 104, endPoint x: 967, endPoint y: 121, distance: 18.2
